Goal: Task Accomplishment & Management: Manage account settings

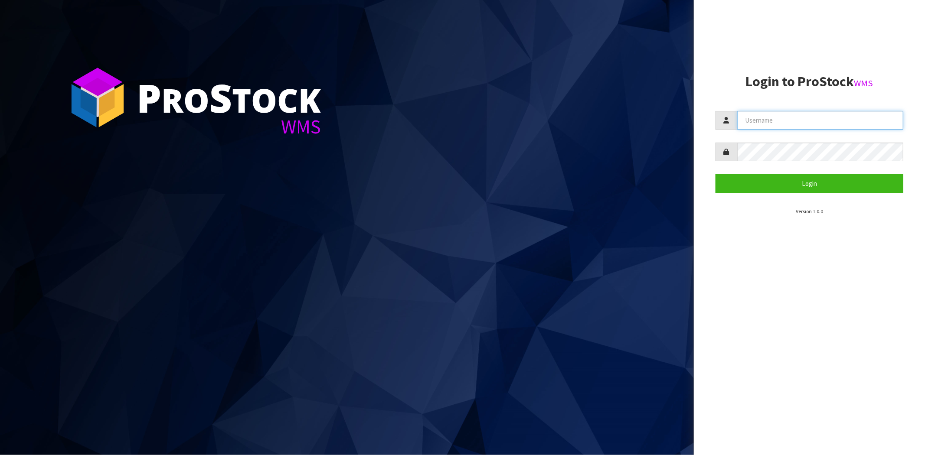
click at [752, 116] on input "text" at bounding box center [820, 120] width 166 height 19
type input "[PERSON_NAME][EMAIL_ADDRESS][DOMAIN_NAME]"
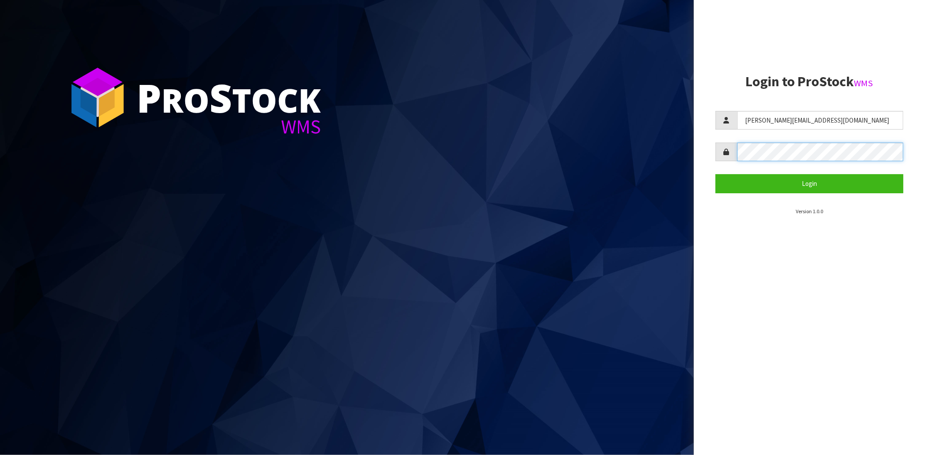
click at [715, 174] on button "Login" at bounding box center [809, 183] width 188 height 19
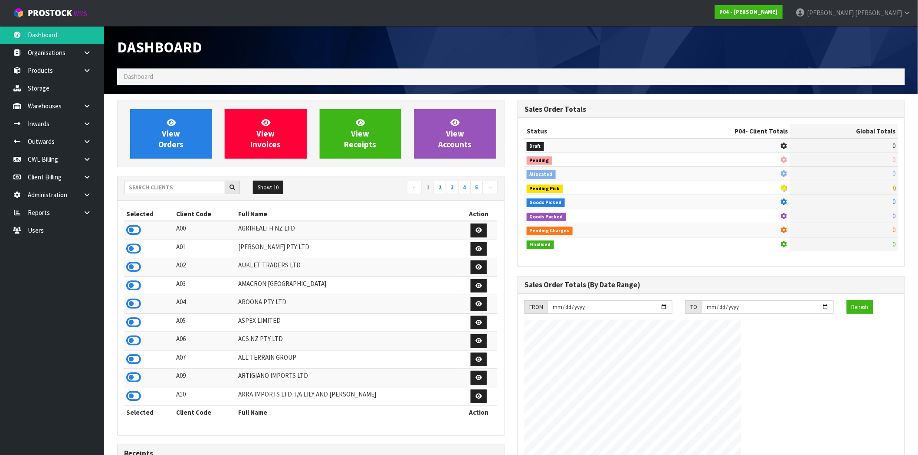
drag, startPoint x: 139, startPoint y: 230, endPoint x: 143, endPoint y: 206, distance: 23.7
click at [139, 230] on icon at bounding box center [133, 230] width 15 height 13
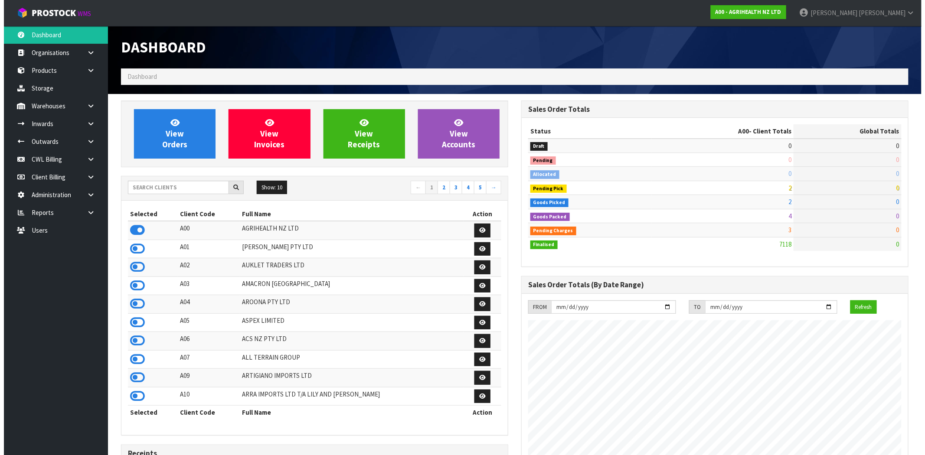
scroll to position [530, 400]
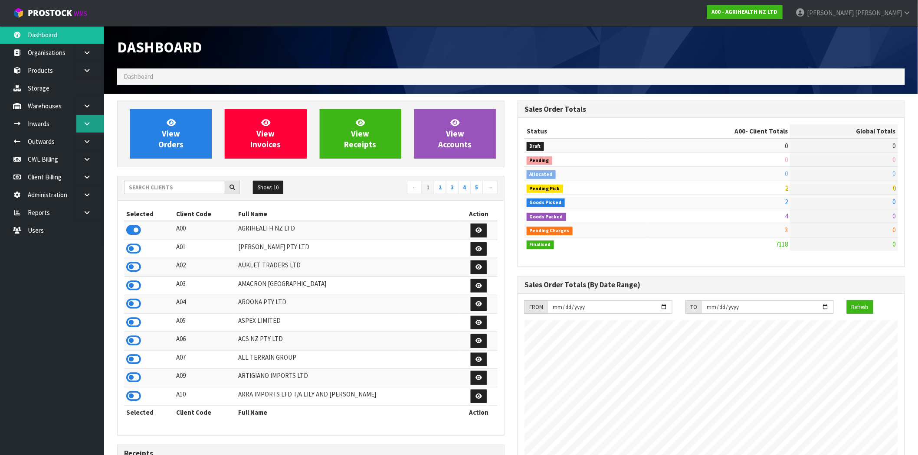
click at [88, 122] on icon at bounding box center [87, 124] width 8 height 7
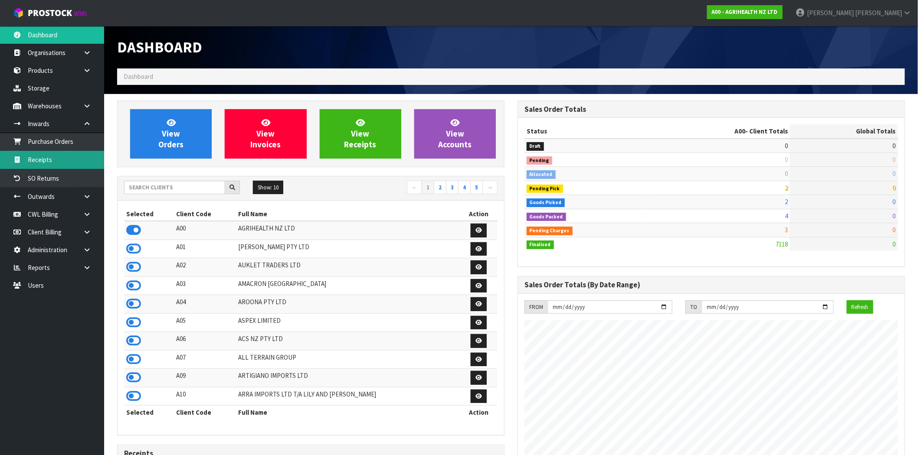
click at [53, 159] on link "Receipts" at bounding box center [52, 160] width 104 height 18
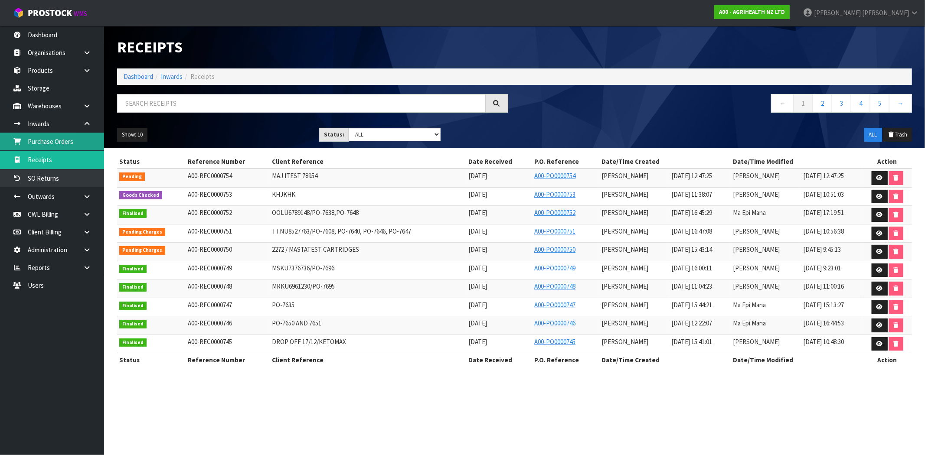
click at [76, 141] on link "Purchase Orders" at bounding box center [52, 142] width 104 height 18
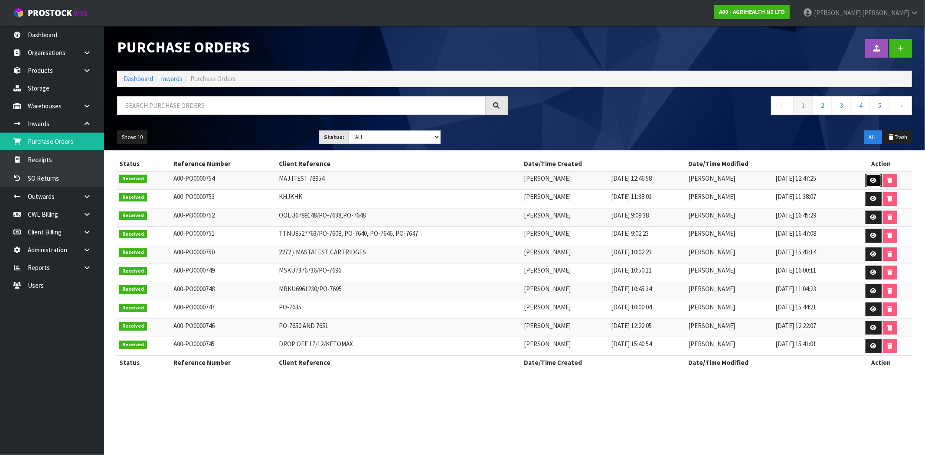
click at [875, 181] on icon at bounding box center [873, 181] width 7 height 6
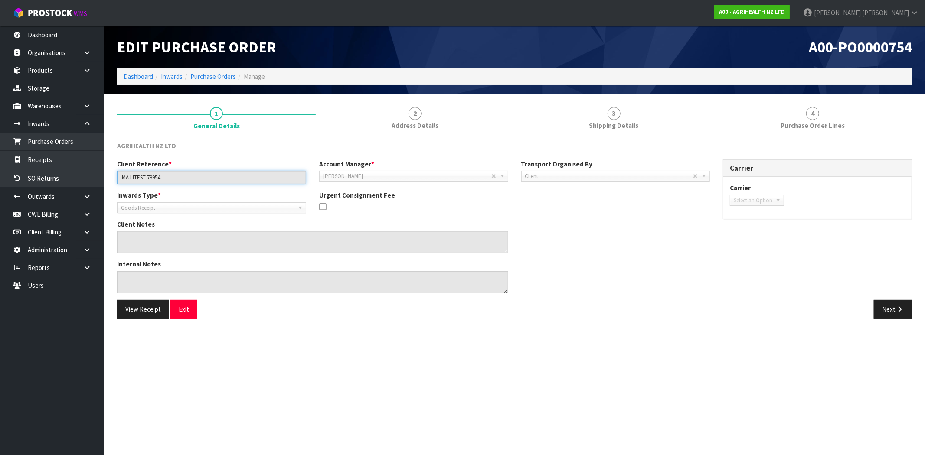
drag, startPoint x: 166, startPoint y: 175, endPoint x: 113, endPoint y: 179, distance: 53.0
click at [113, 179] on div "Client Reference * MAJ ITEST 78954" at bounding box center [212, 172] width 202 height 25
